Goal: Find specific page/section: Find specific page/section

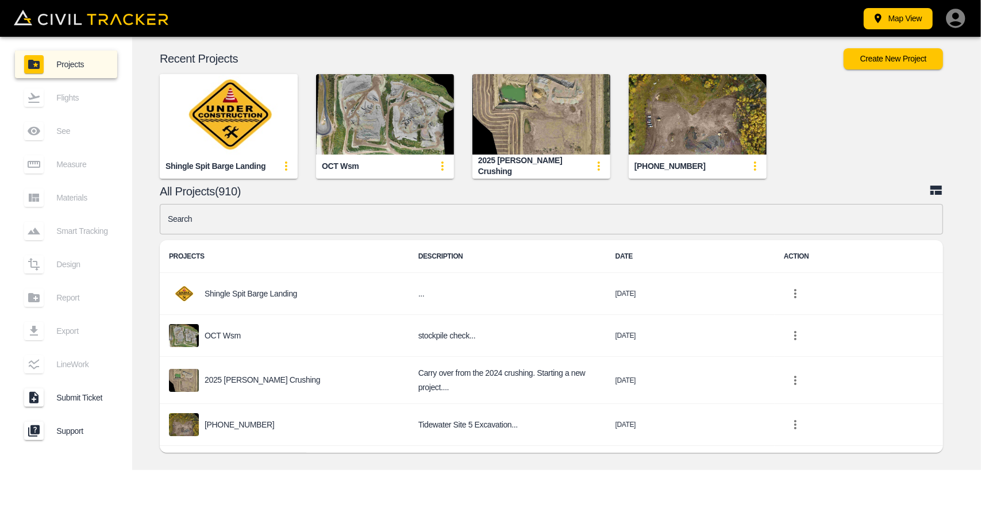
click at [553, 100] on img "button" at bounding box center [541, 114] width 138 height 80
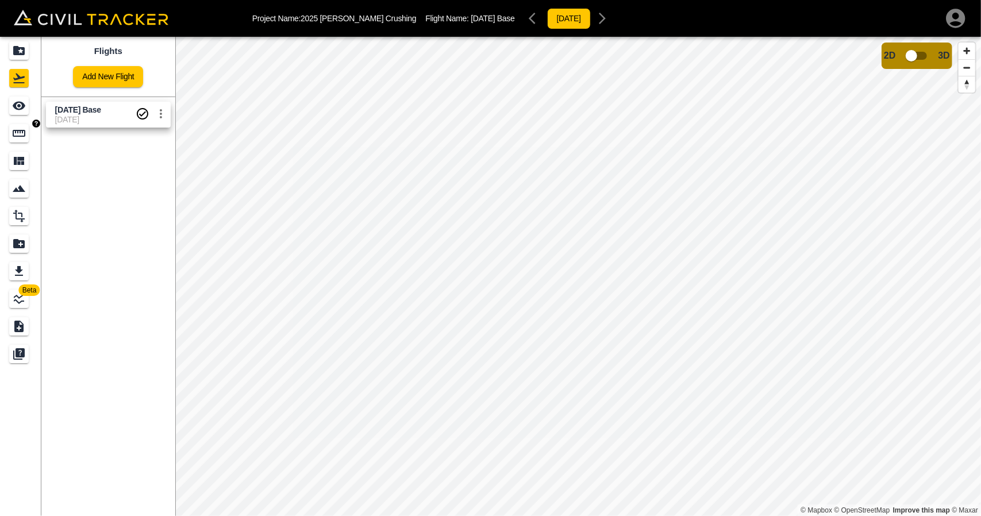
click at [21, 125] on div "Measure" at bounding box center [19, 133] width 20 height 18
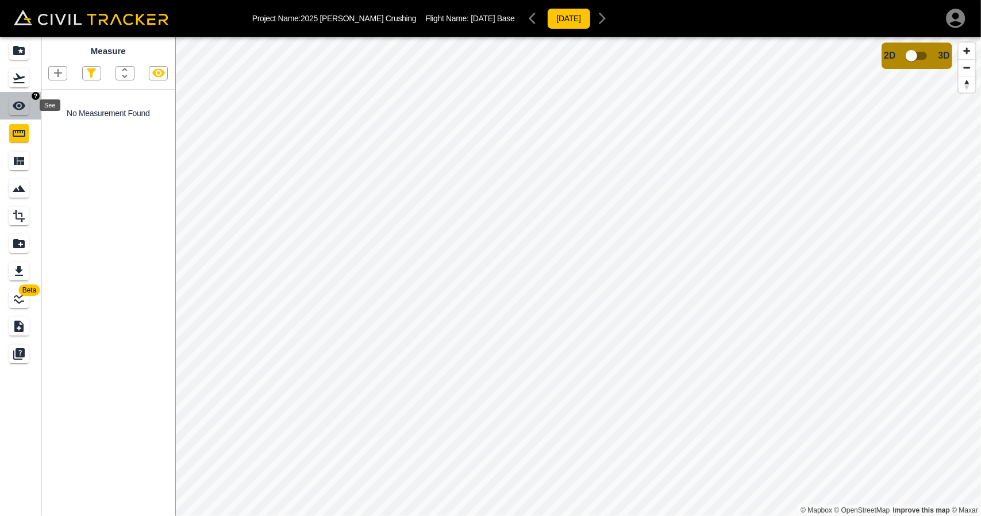
click at [16, 109] on icon "See" at bounding box center [19, 106] width 13 height 9
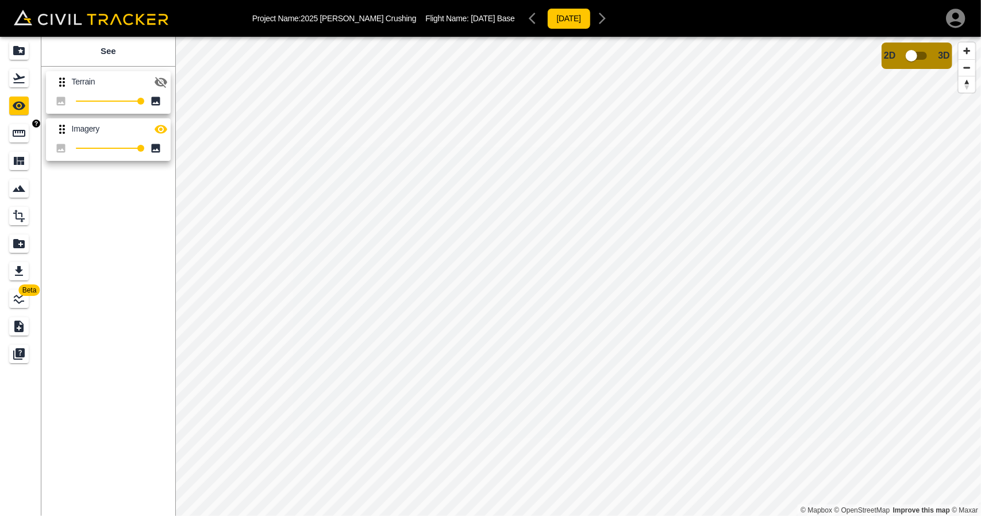
click at [6, 140] on link at bounding box center [20, 133] width 41 height 28
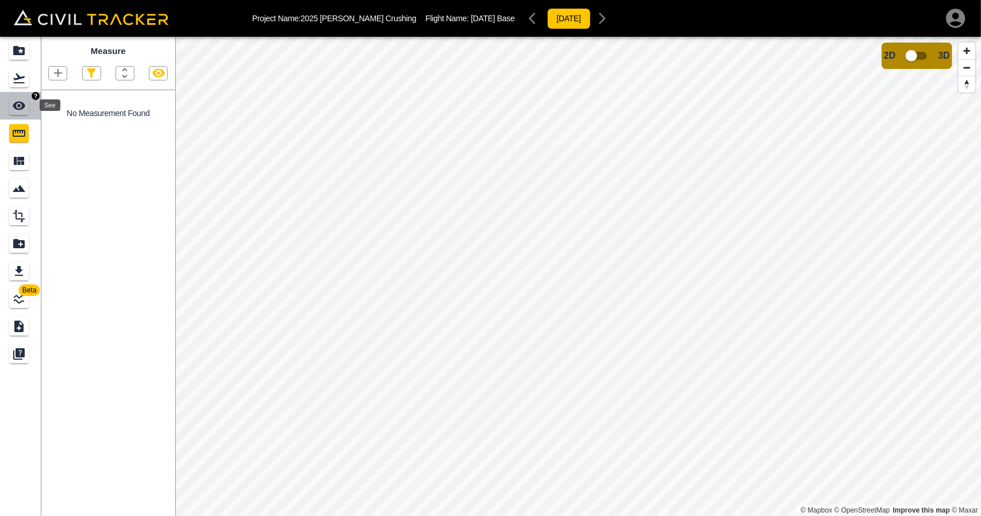
click at [10, 102] on div "See" at bounding box center [19, 106] width 20 height 18
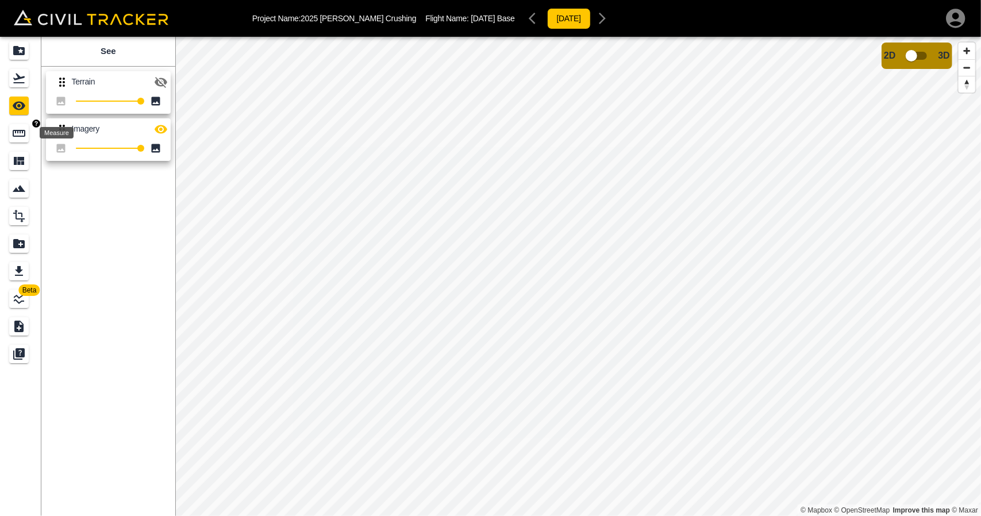
click at [13, 128] on icon "Measure" at bounding box center [19, 133] width 14 height 14
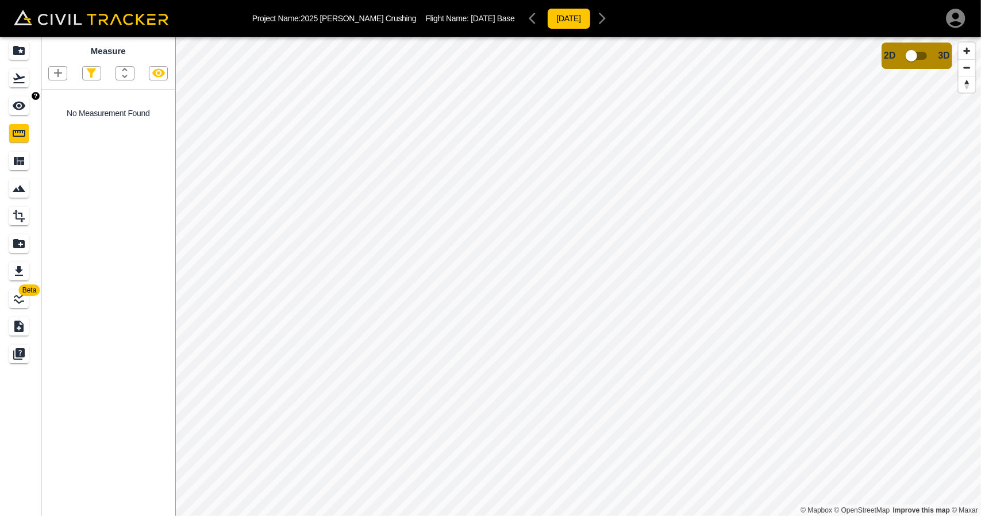
drag, startPoint x: 23, startPoint y: 106, endPoint x: 30, endPoint y: 106, distance: 6.9
click at [24, 106] on icon "See" at bounding box center [19, 106] width 13 height 9
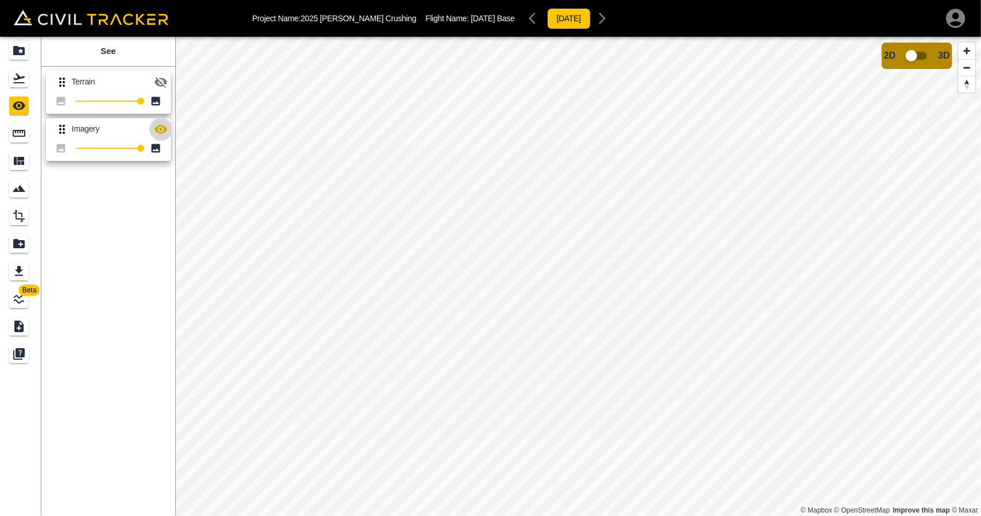
click at [163, 126] on icon "button" at bounding box center [161, 129] width 13 height 9
click at [163, 126] on icon "button" at bounding box center [161, 129] width 13 height 11
click at [163, 126] on icon "button" at bounding box center [161, 129] width 13 height 9
click at [163, 126] on icon "button" at bounding box center [161, 129] width 13 height 11
click at [163, 126] on icon "button" at bounding box center [161, 129] width 13 height 9
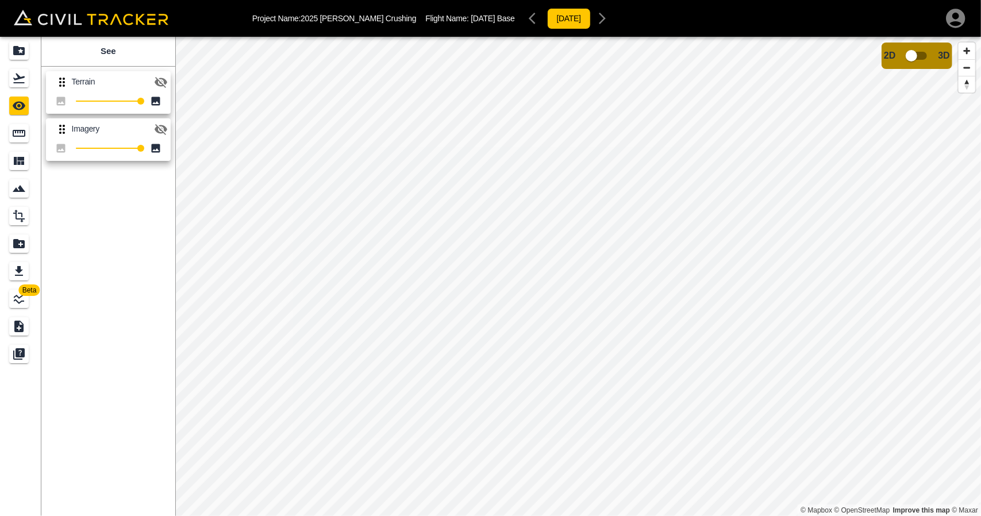
click at [163, 126] on icon "button" at bounding box center [161, 129] width 13 height 11
click at [163, 126] on icon "button" at bounding box center [161, 129] width 13 height 9
click at [163, 126] on icon "button" at bounding box center [161, 129] width 13 height 11
click at [159, 128] on icon "button" at bounding box center [161, 129] width 14 height 14
click at [159, 128] on icon "button" at bounding box center [161, 129] width 13 height 11
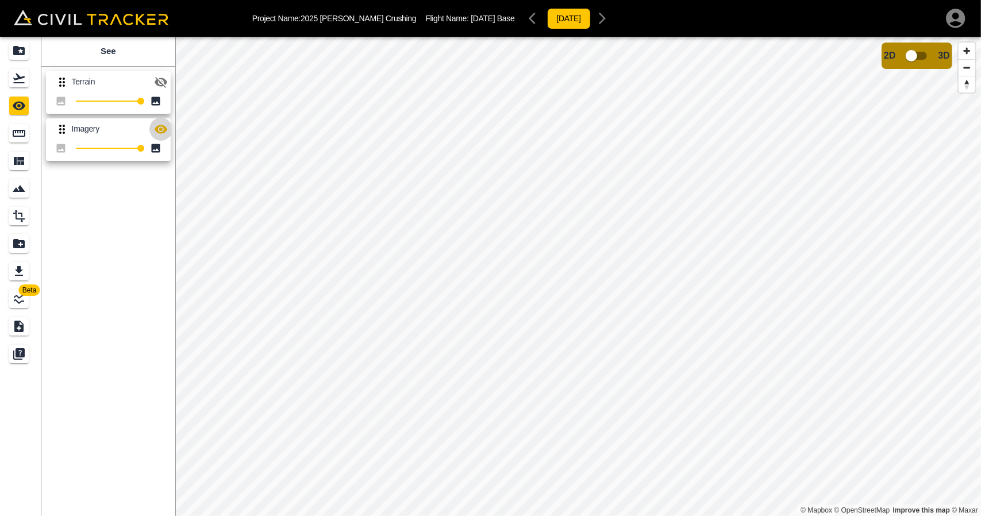
click at [159, 128] on icon "button" at bounding box center [161, 129] width 14 height 14
click at [159, 128] on icon "button" at bounding box center [161, 129] width 13 height 11
click at [159, 128] on icon "button" at bounding box center [161, 129] width 14 height 14
click at [159, 128] on icon "button" at bounding box center [161, 129] width 13 height 11
click at [159, 128] on icon "button" at bounding box center [161, 129] width 14 height 14
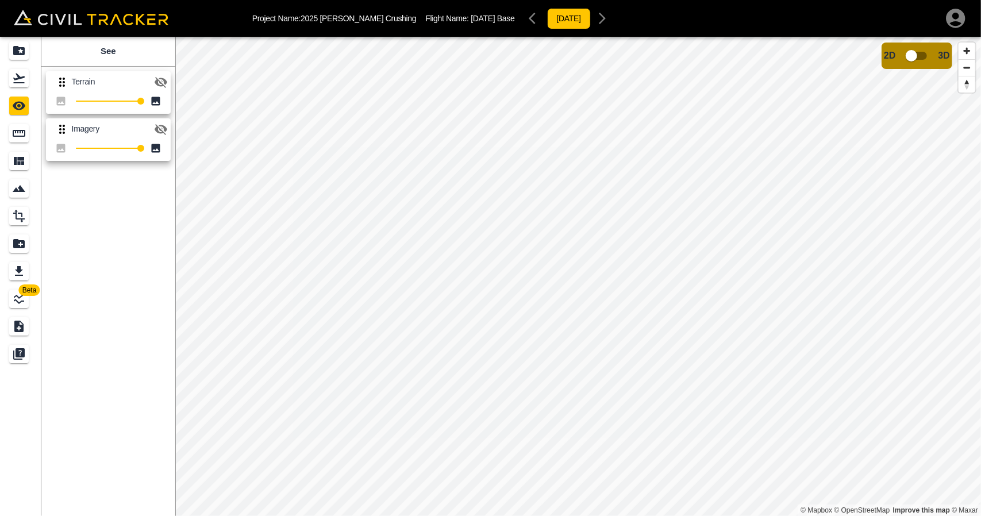
click at [159, 128] on icon "button" at bounding box center [161, 129] width 13 height 11
click at [157, 117] on div "Imagery 100" at bounding box center [105, 137] width 129 height 47
click at [157, 122] on icon "button" at bounding box center [161, 129] width 14 height 14
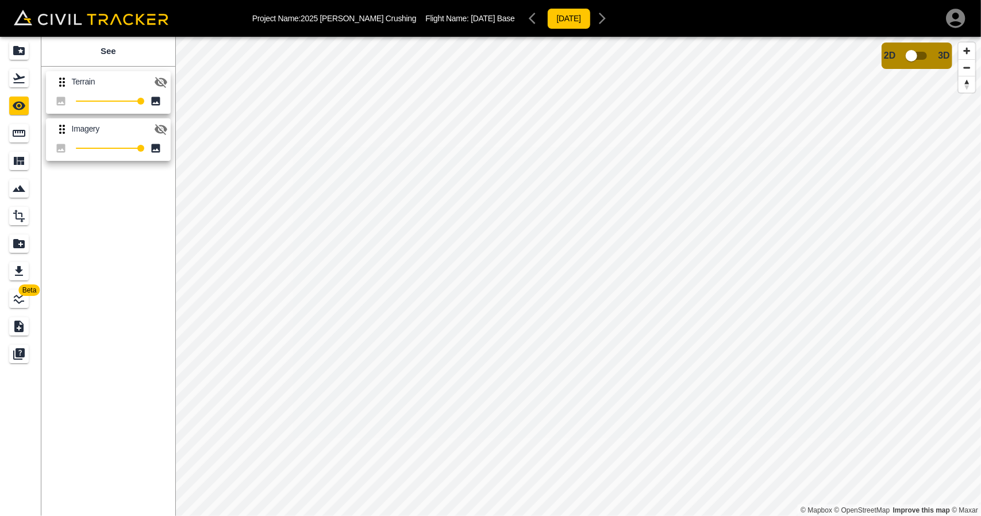
click at [157, 122] on icon "button" at bounding box center [161, 129] width 14 height 14
click at [156, 123] on icon "button" at bounding box center [161, 129] width 14 height 14
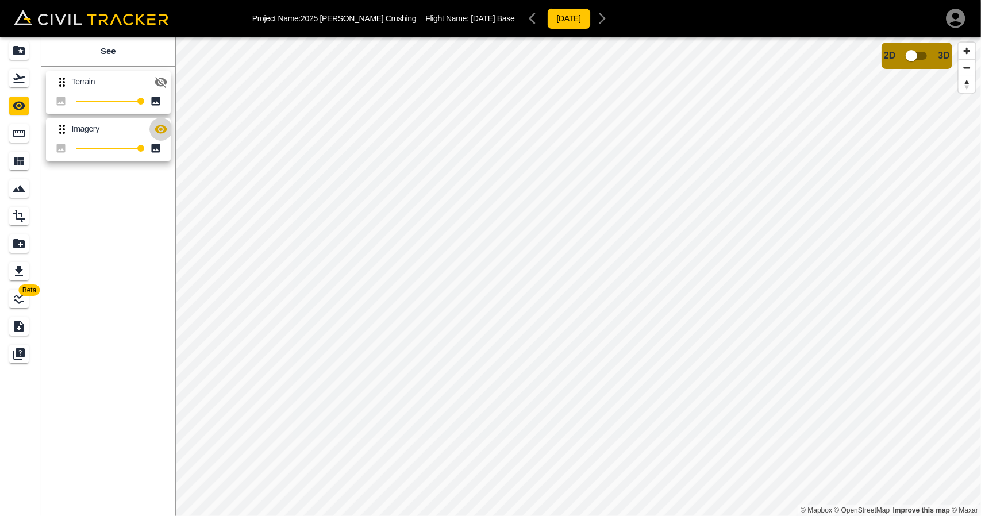
click at [156, 123] on icon "button" at bounding box center [161, 129] width 14 height 14
click at [23, 53] on icon "Projects" at bounding box center [18, 50] width 11 height 9
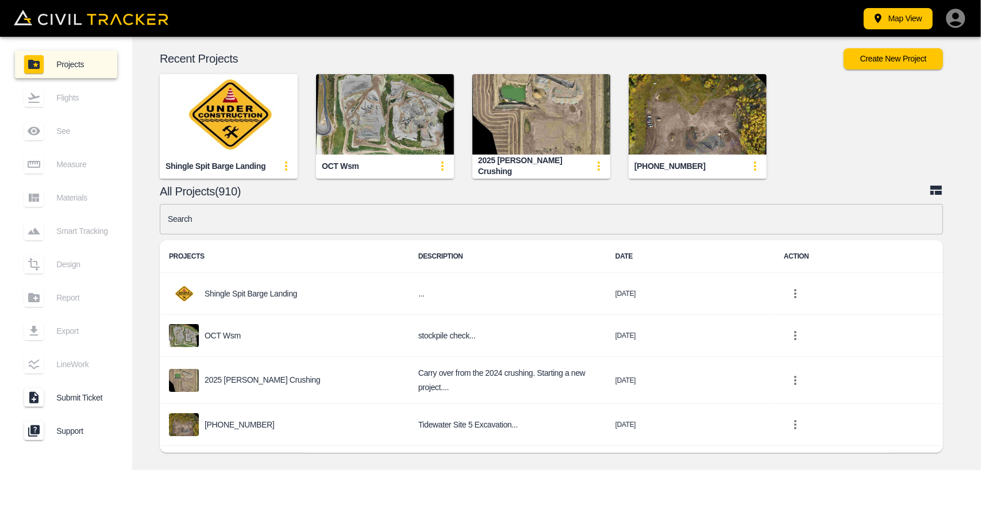
click at [304, 219] on input "text" at bounding box center [551, 219] width 783 height 30
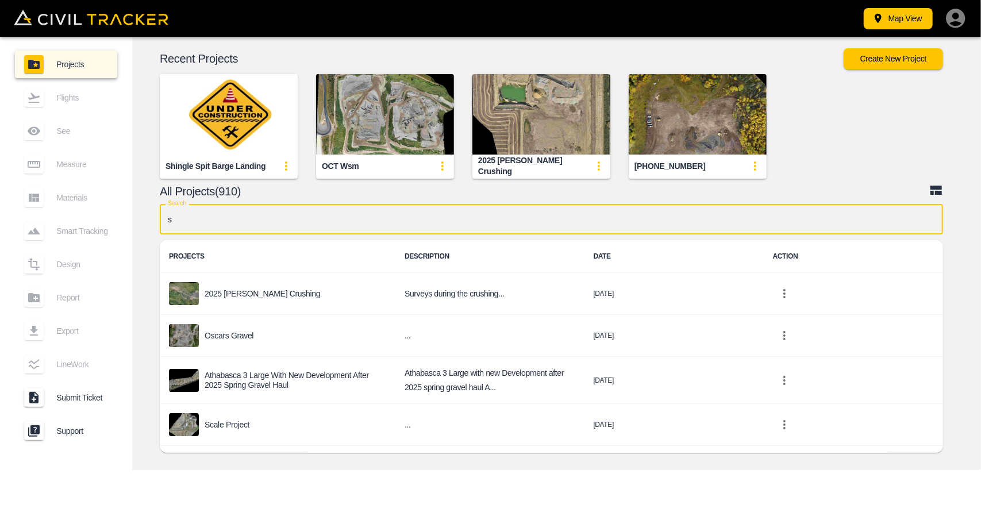
type input "sc"
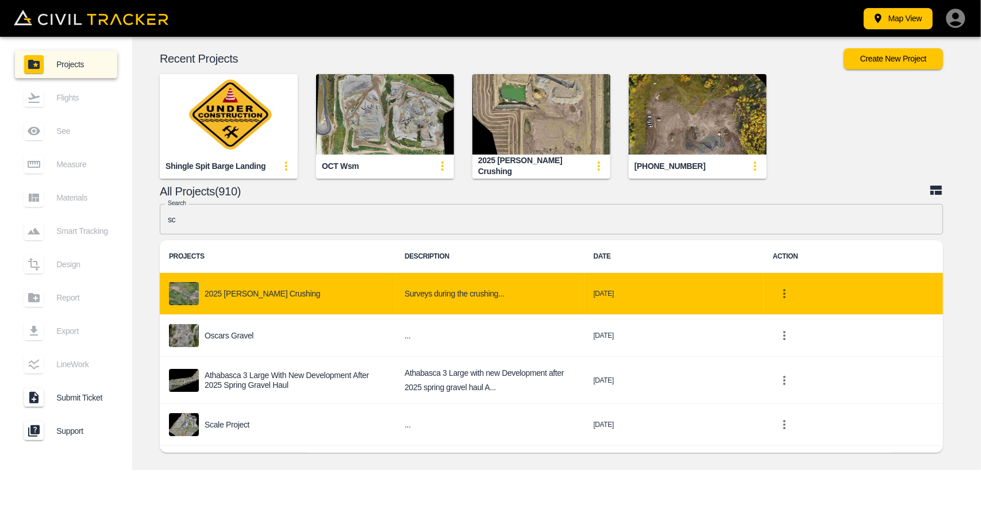
click at [250, 284] on div "2025 [PERSON_NAME] Crushing" at bounding box center [277, 293] width 217 height 23
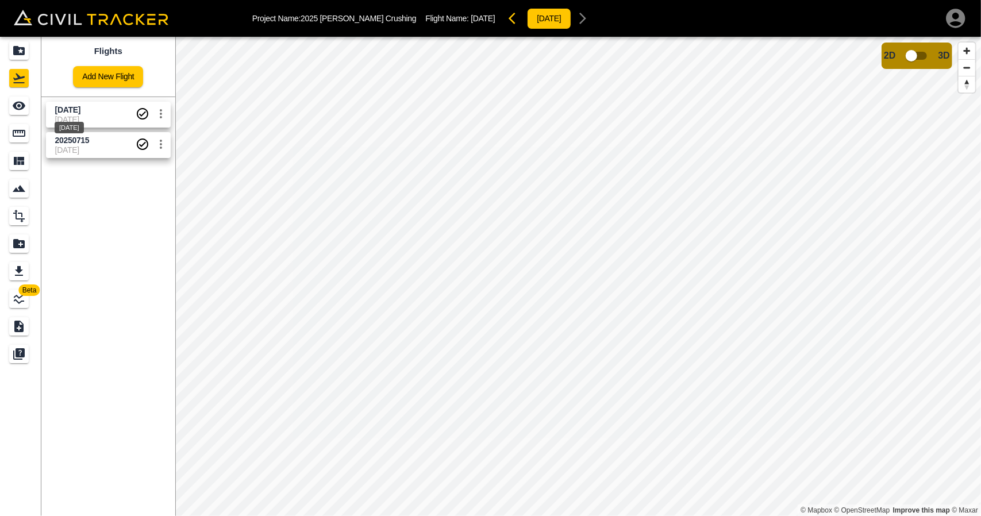
click at [83, 114] on div "[DATE]" at bounding box center [69, 124] width 32 height 21
click at [19, 125] on div "Measure" at bounding box center [19, 133] width 20 height 18
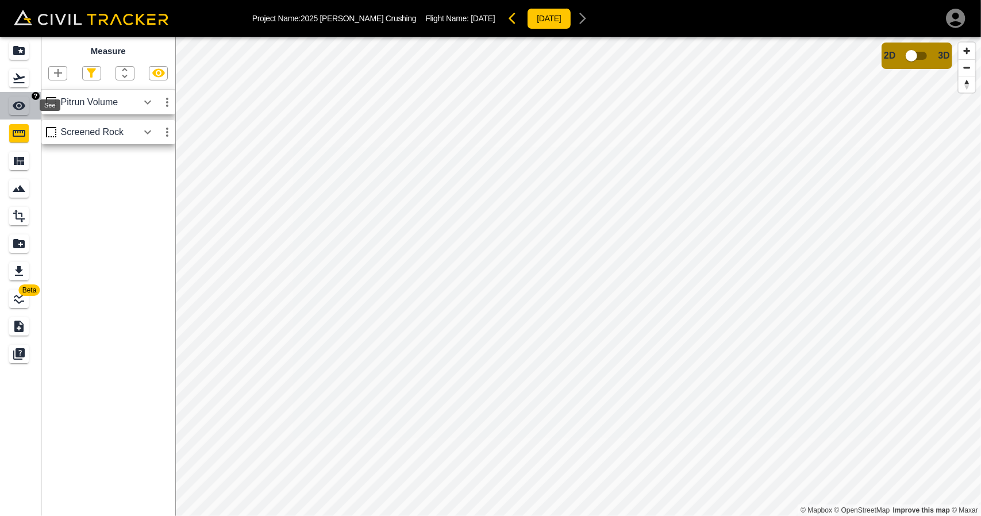
drag, startPoint x: 18, startPoint y: 114, endPoint x: 24, endPoint y: 115, distance: 6.4
click at [19, 115] on link at bounding box center [20, 106] width 41 height 28
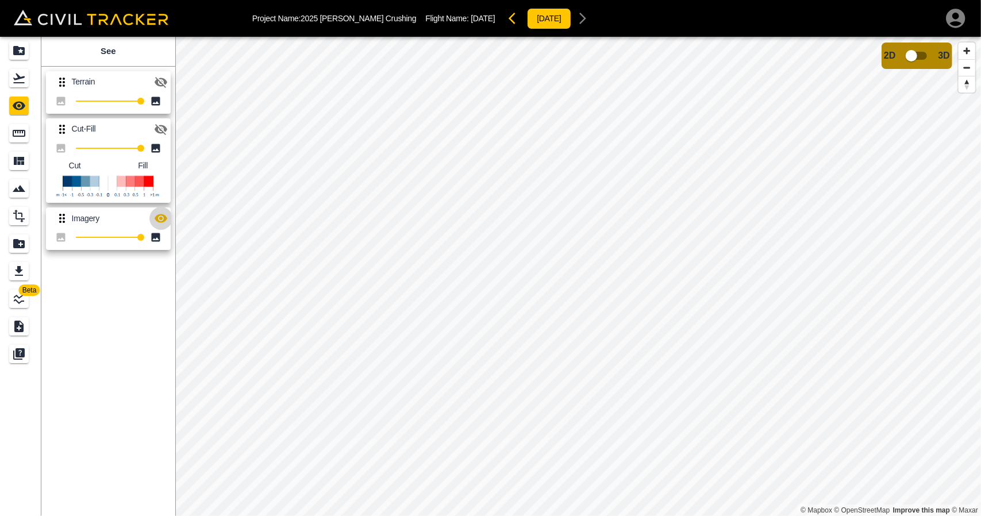
click at [161, 217] on icon "button" at bounding box center [161, 218] width 14 height 14
click at [22, 80] on icon "Flights" at bounding box center [19, 78] width 14 height 14
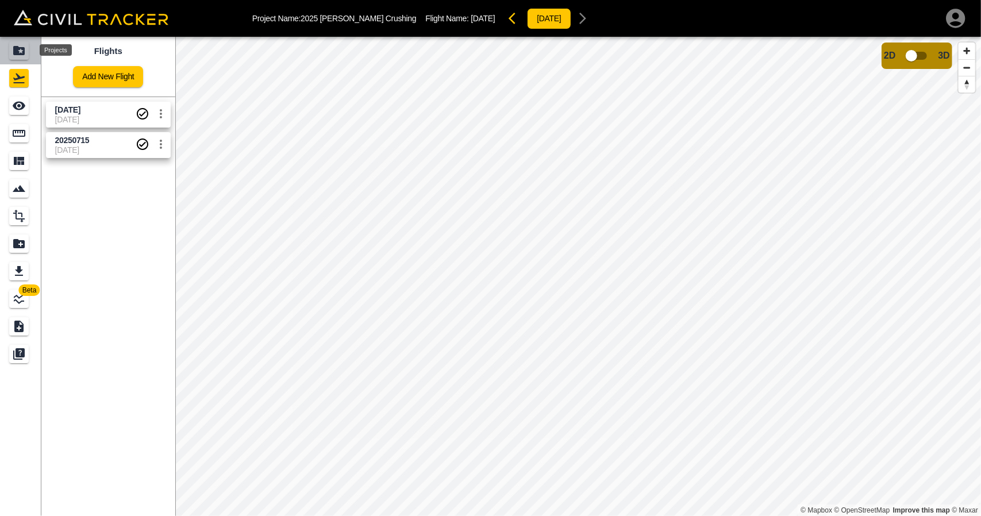
click at [28, 52] on div "Projects" at bounding box center [19, 50] width 20 height 18
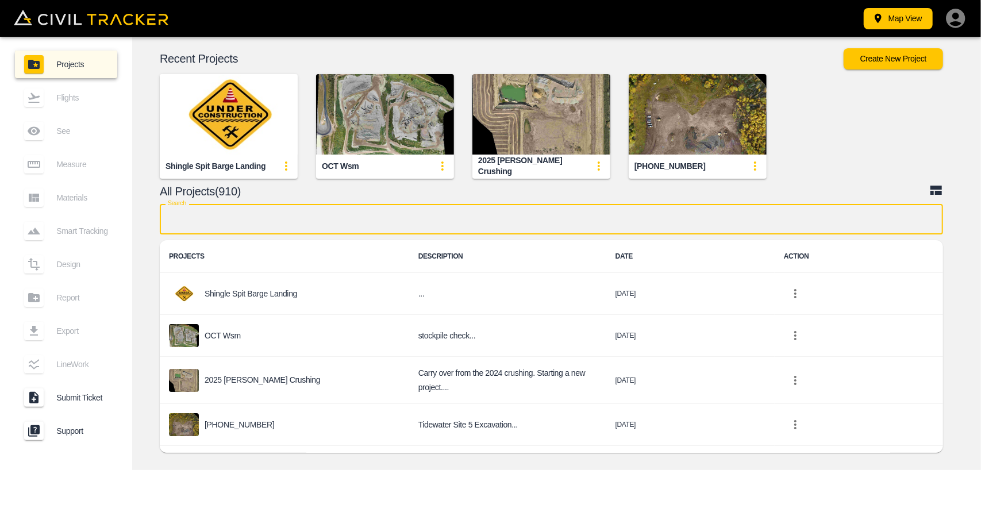
click at [440, 223] on input "text" at bounding box center [551, 219] width 783 height 30
click at [237, 222] on input "text" at bounding box center [551, 219] width 783 height 30
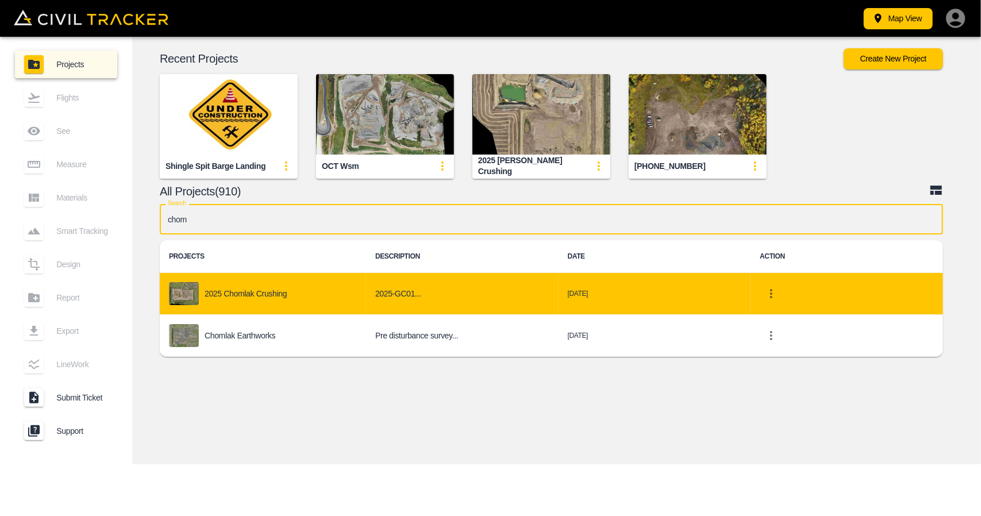
type input "chom"
click at [246, 279] on td "2025 Chomlak Crushing" at bounding box center [263, 294] width 206 height 42
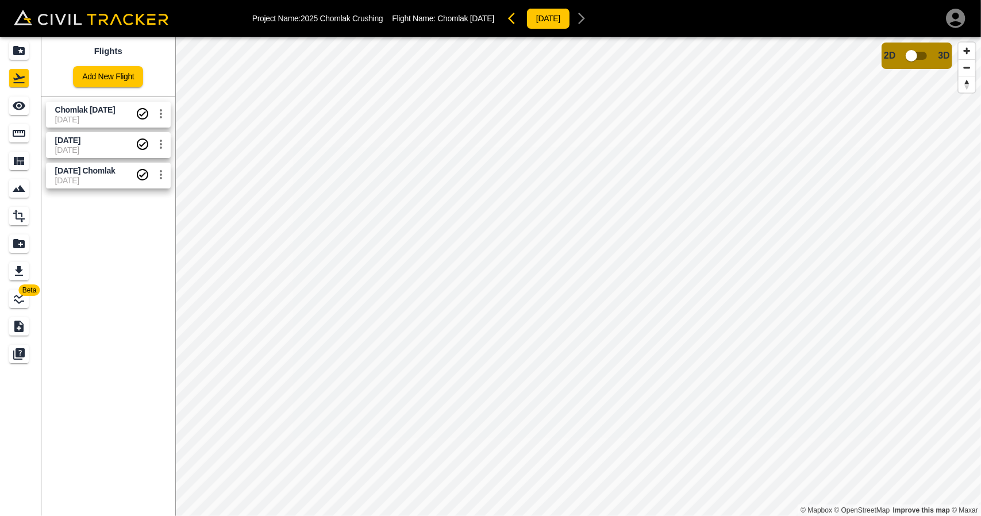
click at [92, 111] on span "Chomlak [DATE]" at bounding box center [85, 109] width 60 height 9
click at [21, 129] on icon "Measure" at bounding box center [19, 133] width 14 height 14
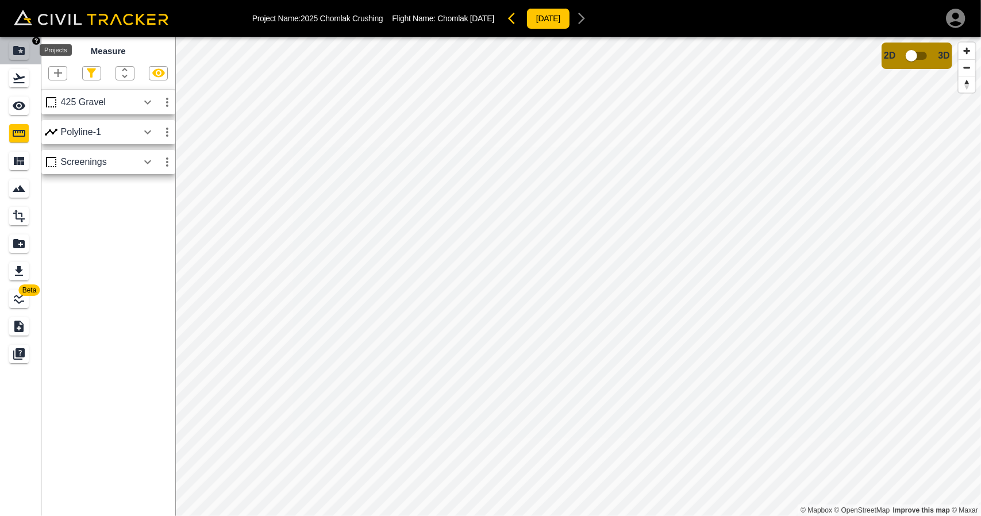
drag, startPoint x: 14, startPoint y: 47, endPoint x: 17, endPoint y: 1, distance: 46.6
click at [14, 47] on icon "Projects" at bounding box center [18, 50] width 11 height 9
